Goal: Task Accomplishment & Management: Complete application form

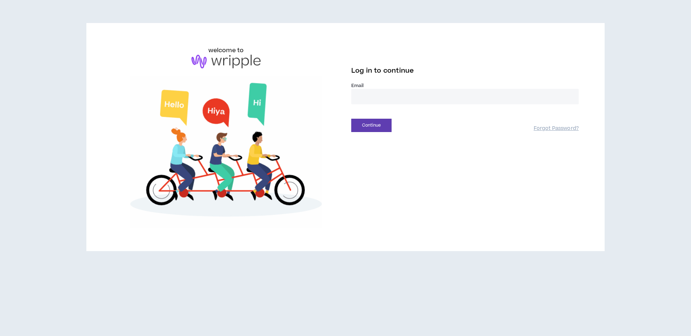
type input "**********"
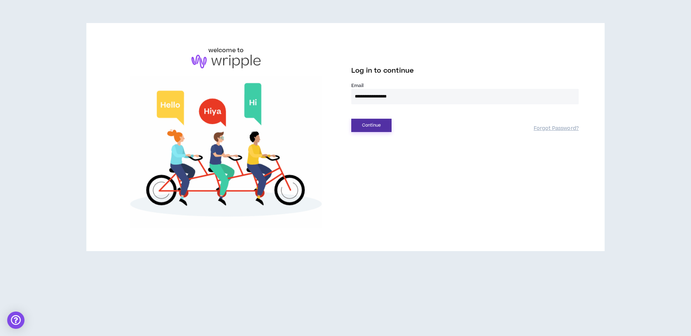
click at [381, 123] on button "Continue" at bounding box center [371, 125] width 40 height 13
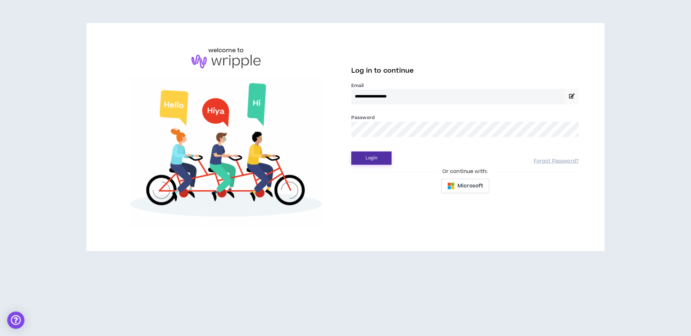
click at [377, 158] on button "Login" at bounding box center [371, 158] width 40 height 13
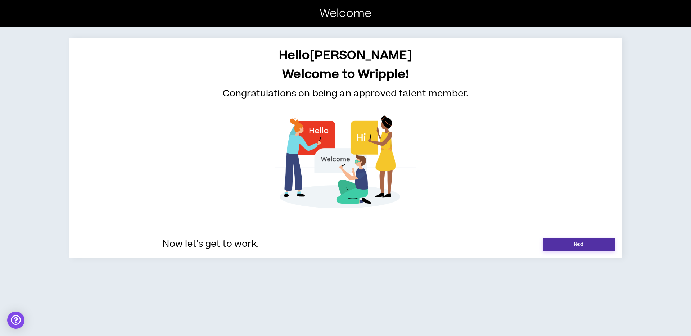
click at [573, 242] on link "Next" at bounding box center [579, 244] width 72 height 13
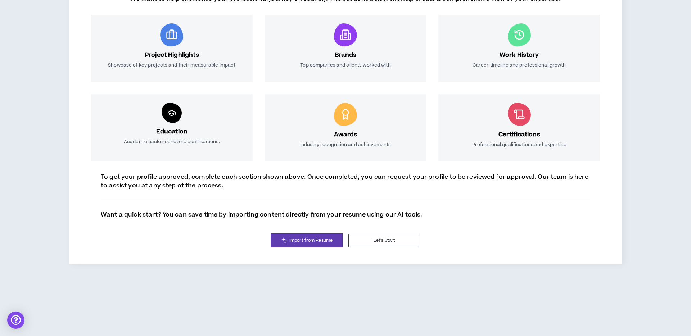
scroll to position [126, 0]
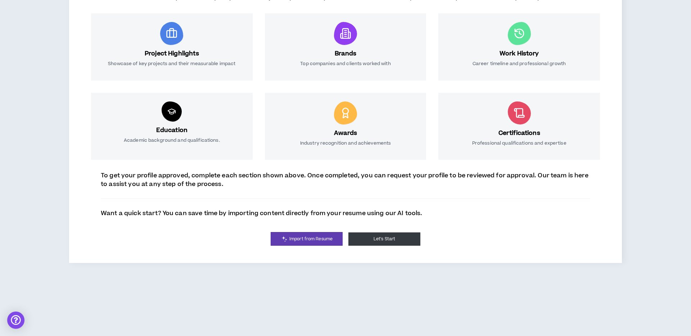
click at [397, 241] on button "Let's Start" at bounding box center [385, 239] width 72 height 13
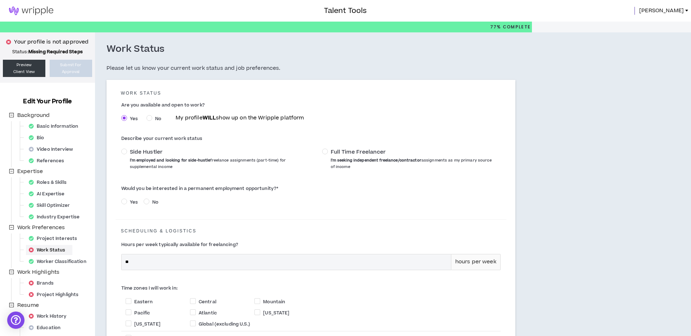
click at [675, 7] on span "[PERSON_NAME]" at bounding box center [661, 11] width 45 height 8
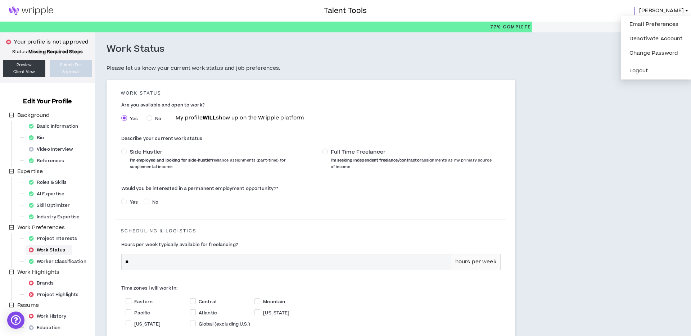
click at [675, 7] on span "[PERSON_NAME]" at bounding box center [661, 11] width 45 height 8
